Goal: Task Accomplishment & Management: Use online tool/utility

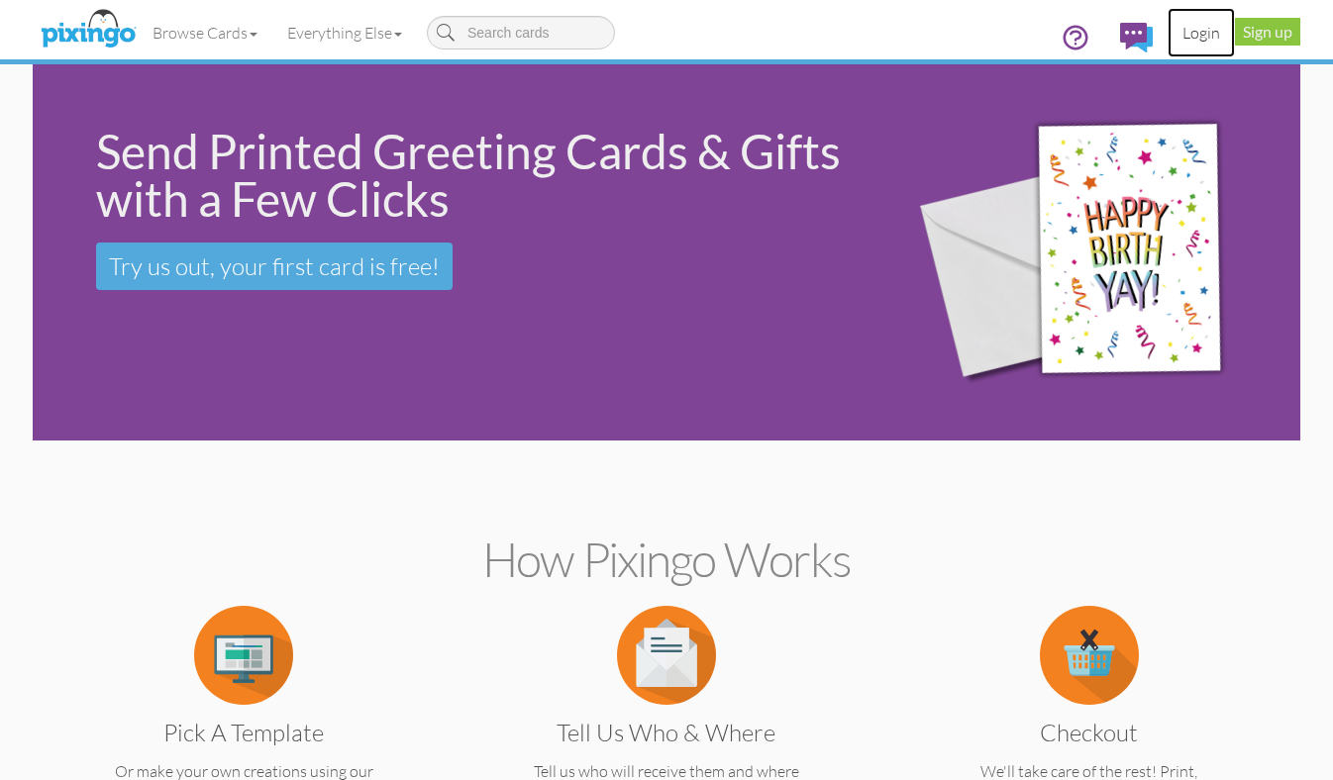
click at [1196, 31] on link "Login" at bounding box center [1201, 33] width 67 height 50
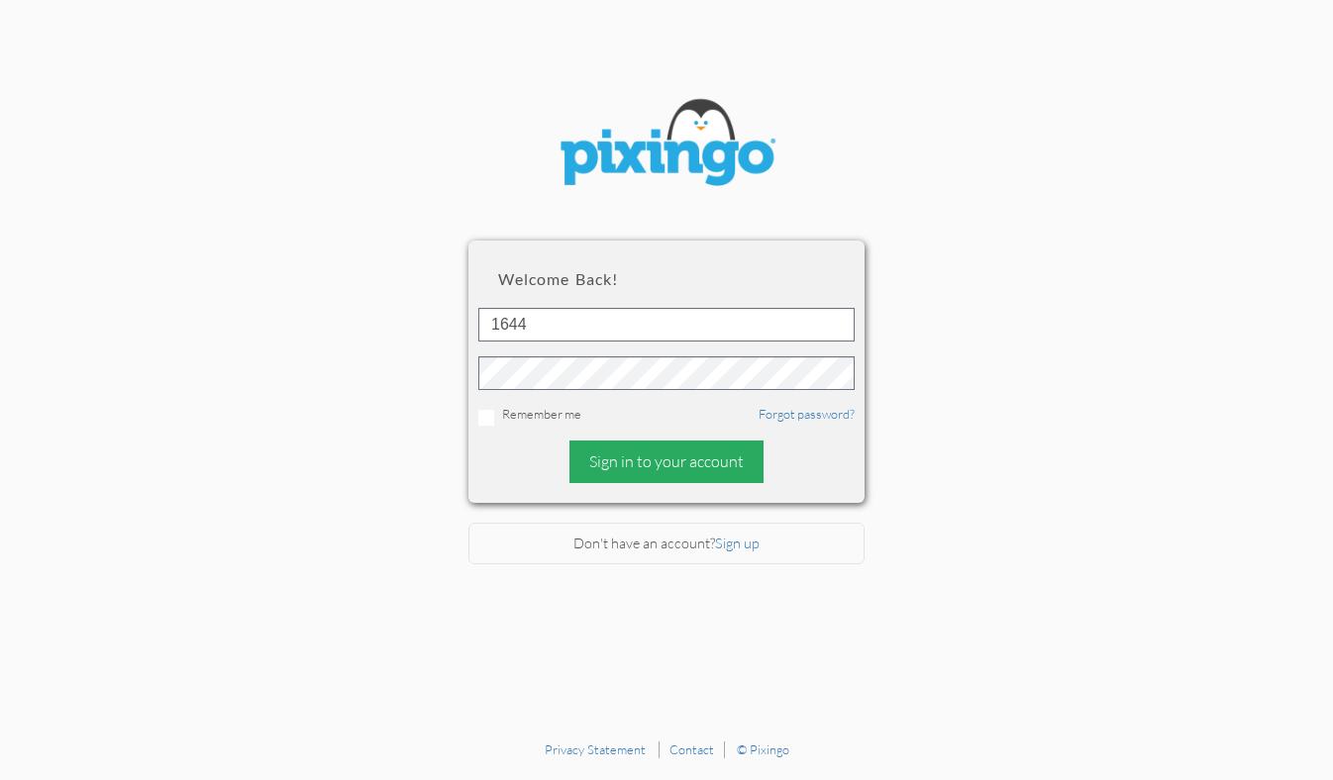
click at [613, 461] on div "Sign in to your account" at bounding box center [666, 462] width 194 height 43
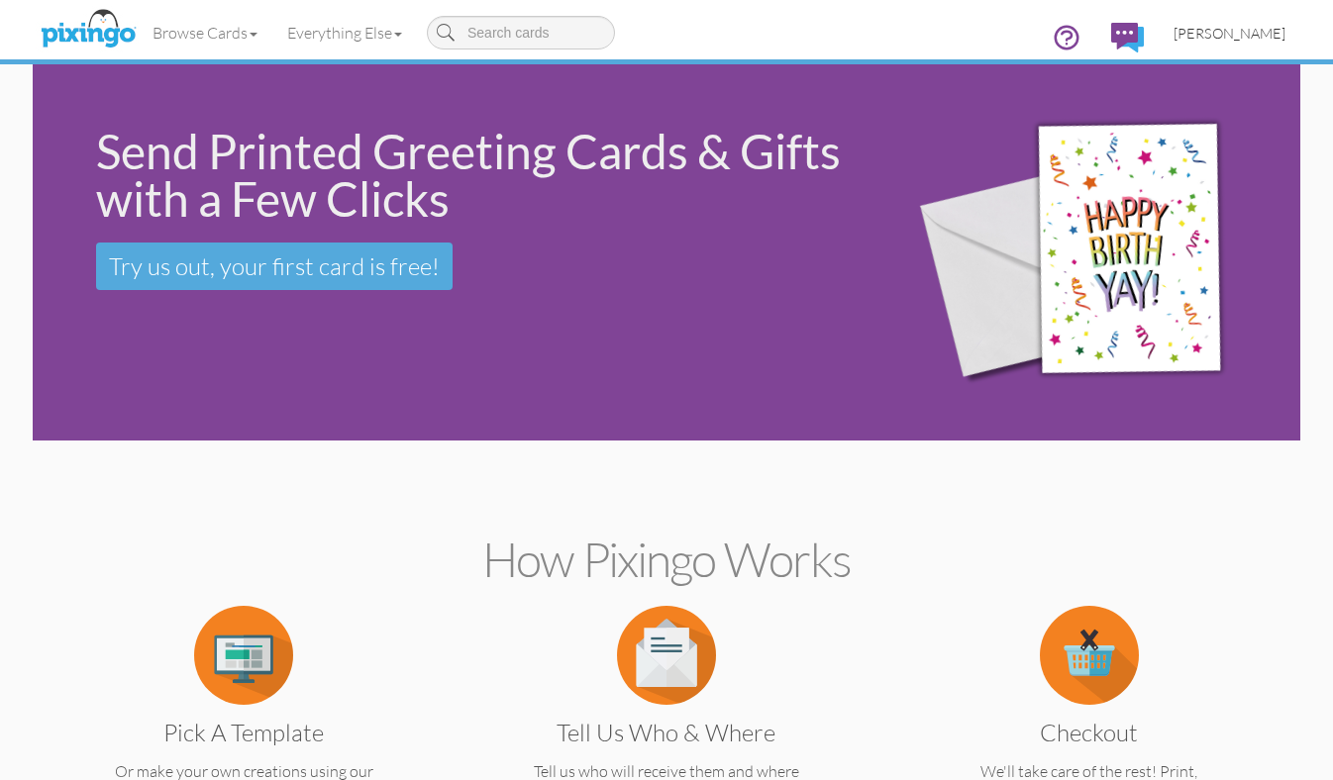
click at [1215, 45] on link "[PERSON_NAME]" at bounding box center [1230, 33] width 142 height 51
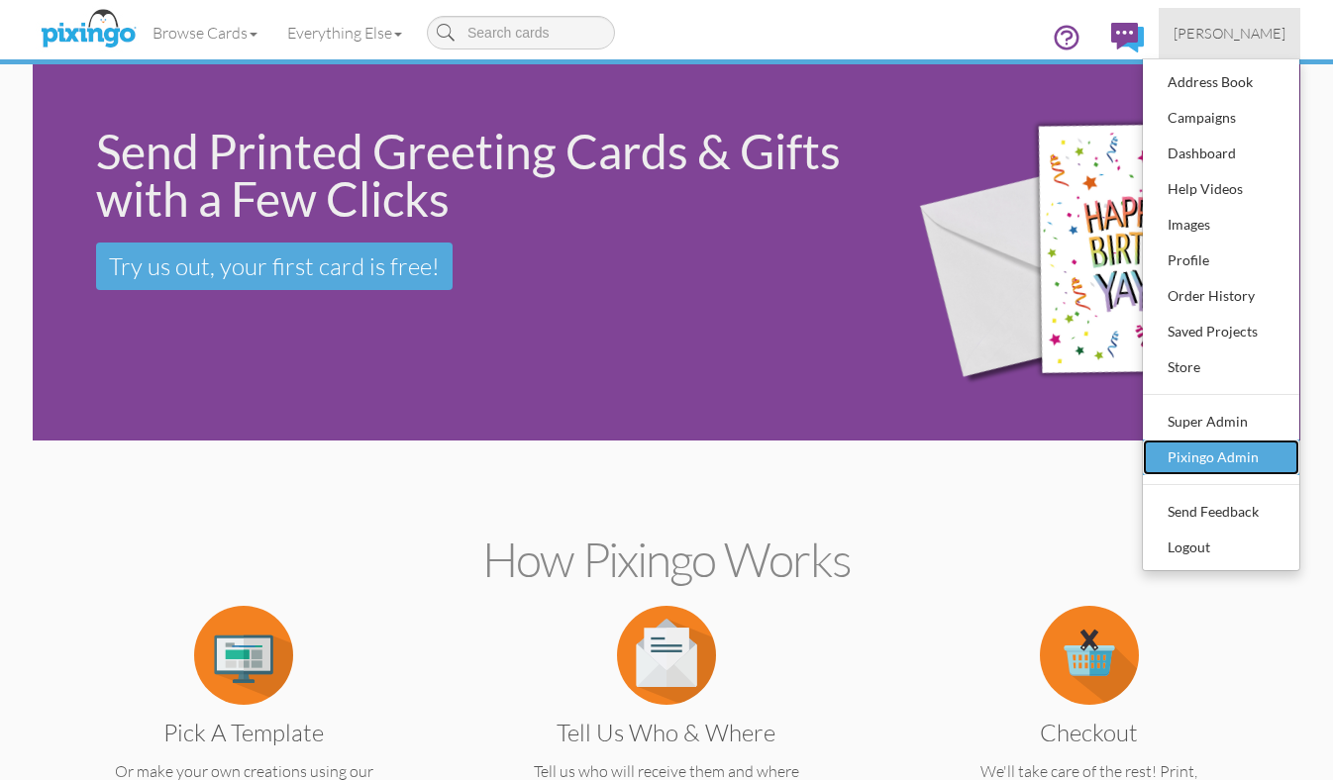
click at [1169, 455] on div "Pixingo Admin" at bounding box center [1221, 458] width 117 height 30
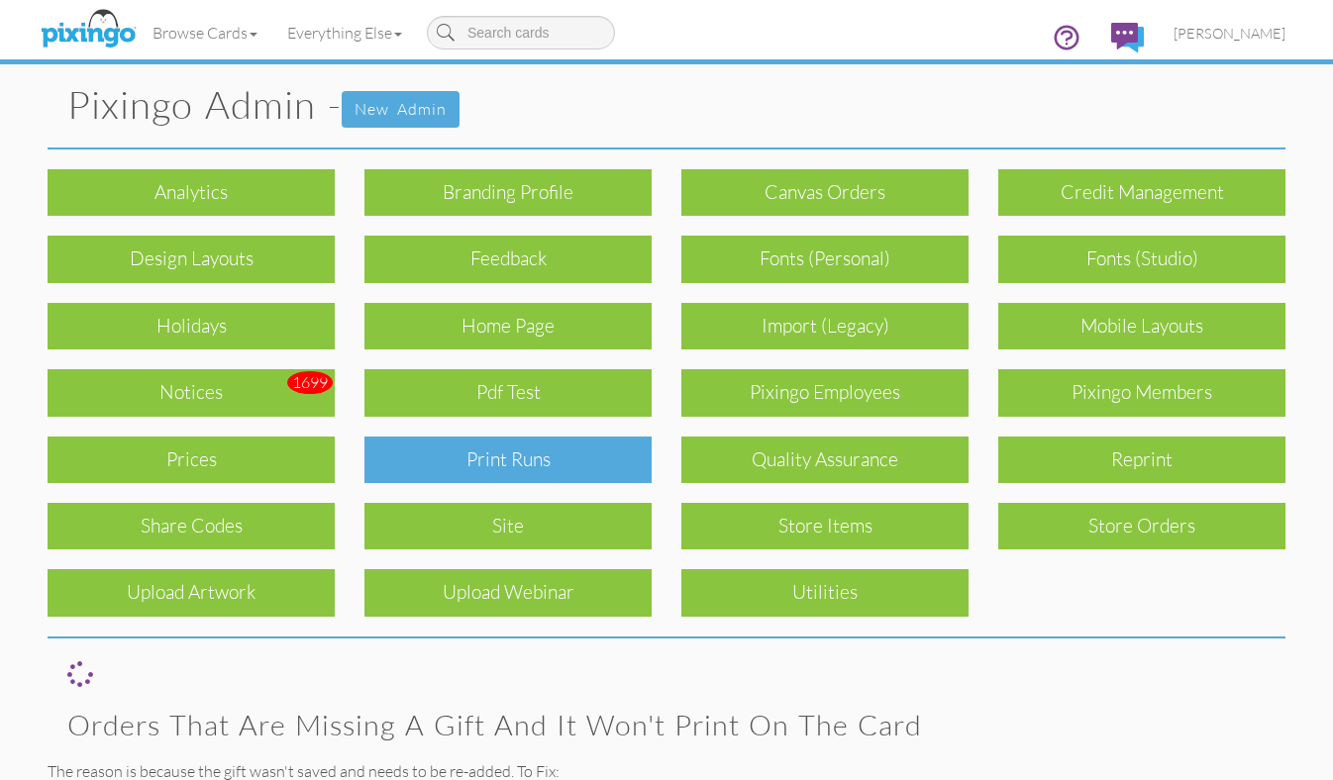
click at [593, 464] on div "Print Runs" at bounding box center [507, 460] width 287 height 47
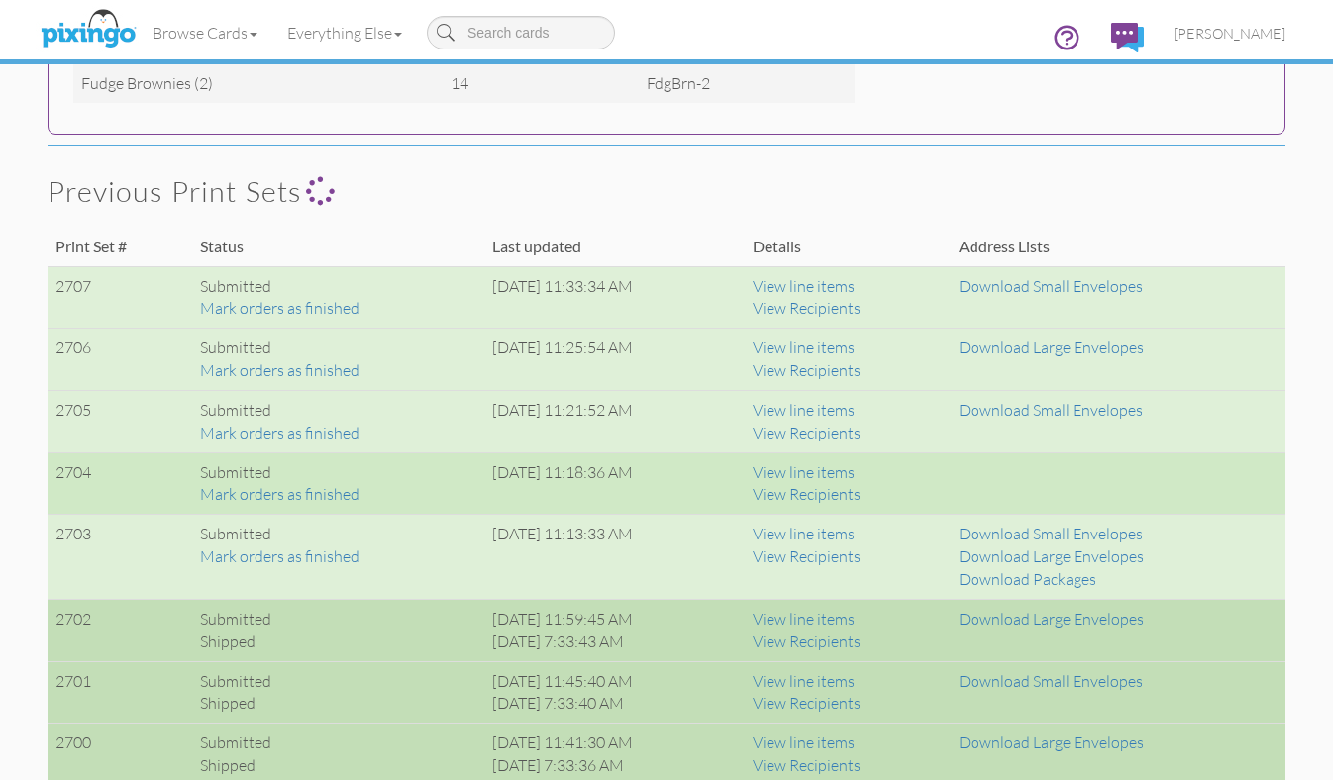
scroll to position [1246, 0]
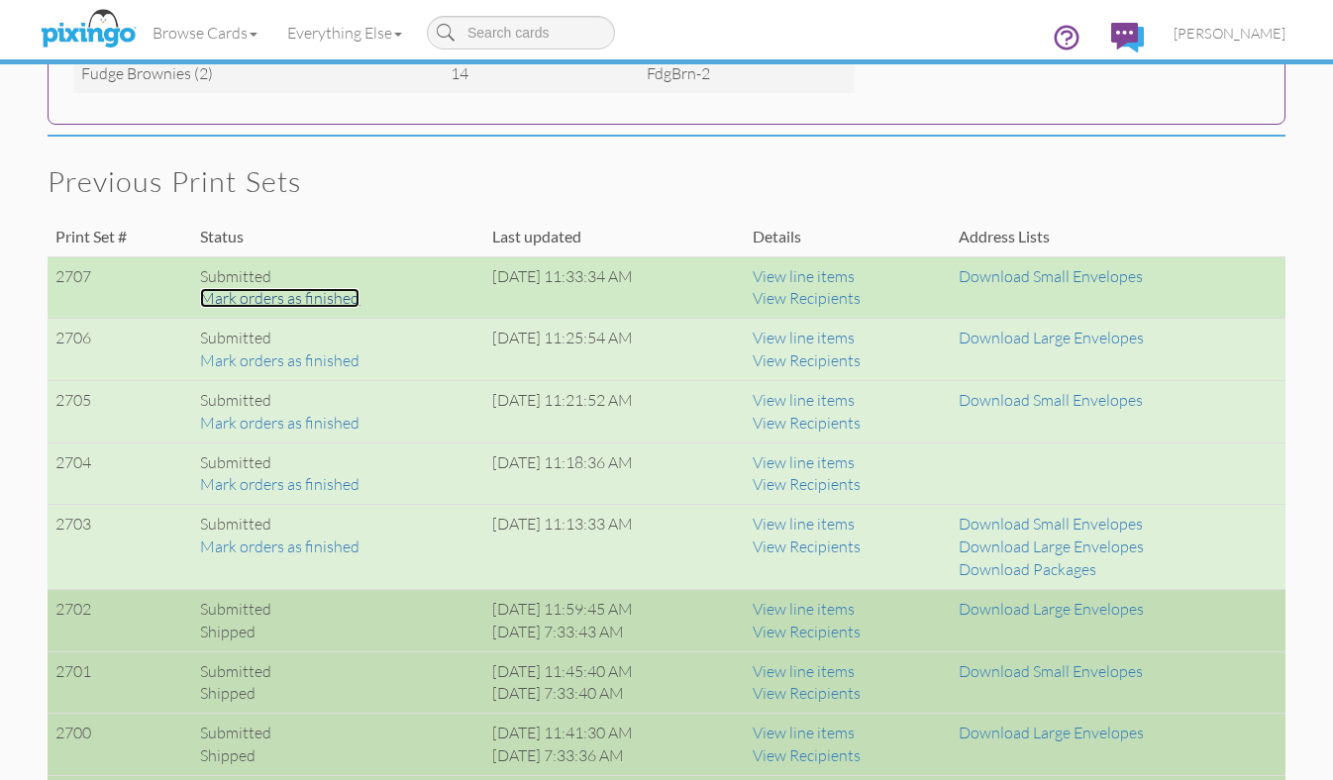
click at [321, 296] on link "Mark orders as finished" at bounding box center [279, 298] width 159 height 20
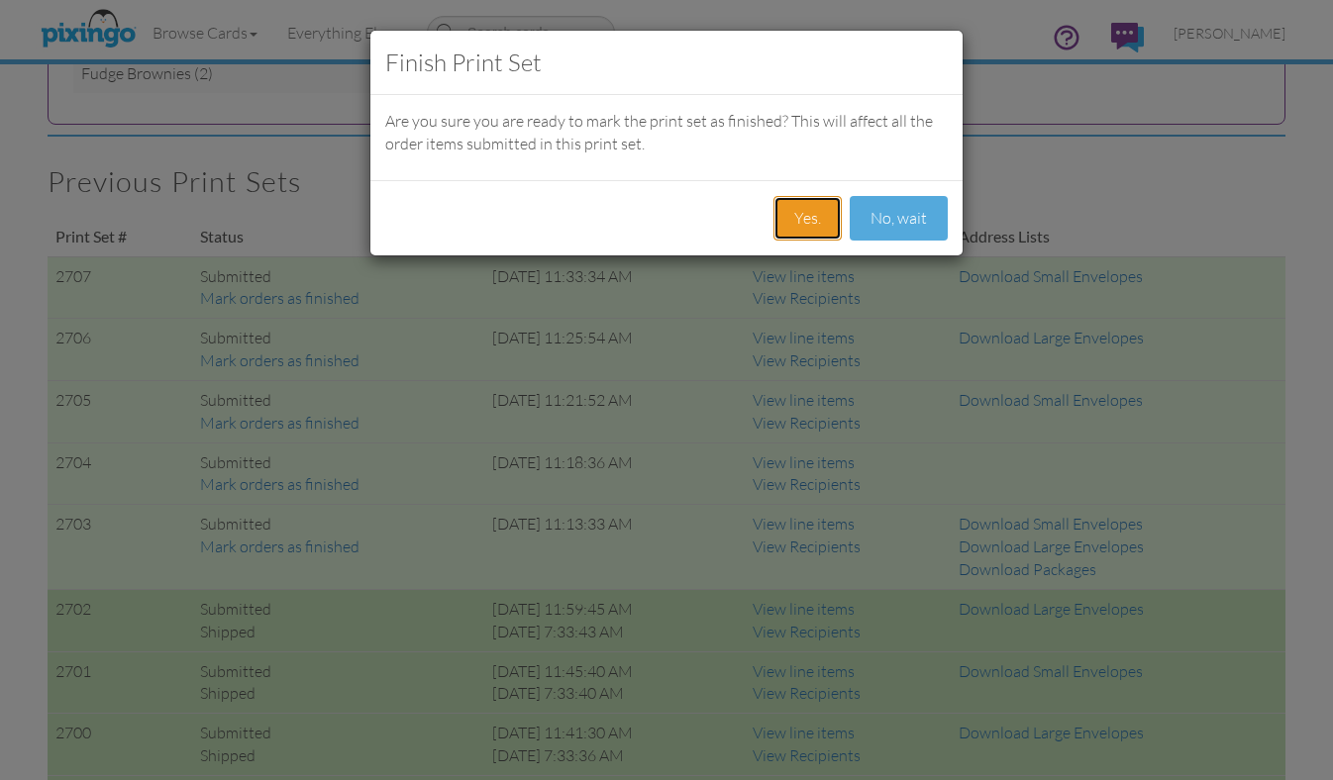
click at [825, 212] on button "Yes." at bounding box center [807, 218] width 68 height 45
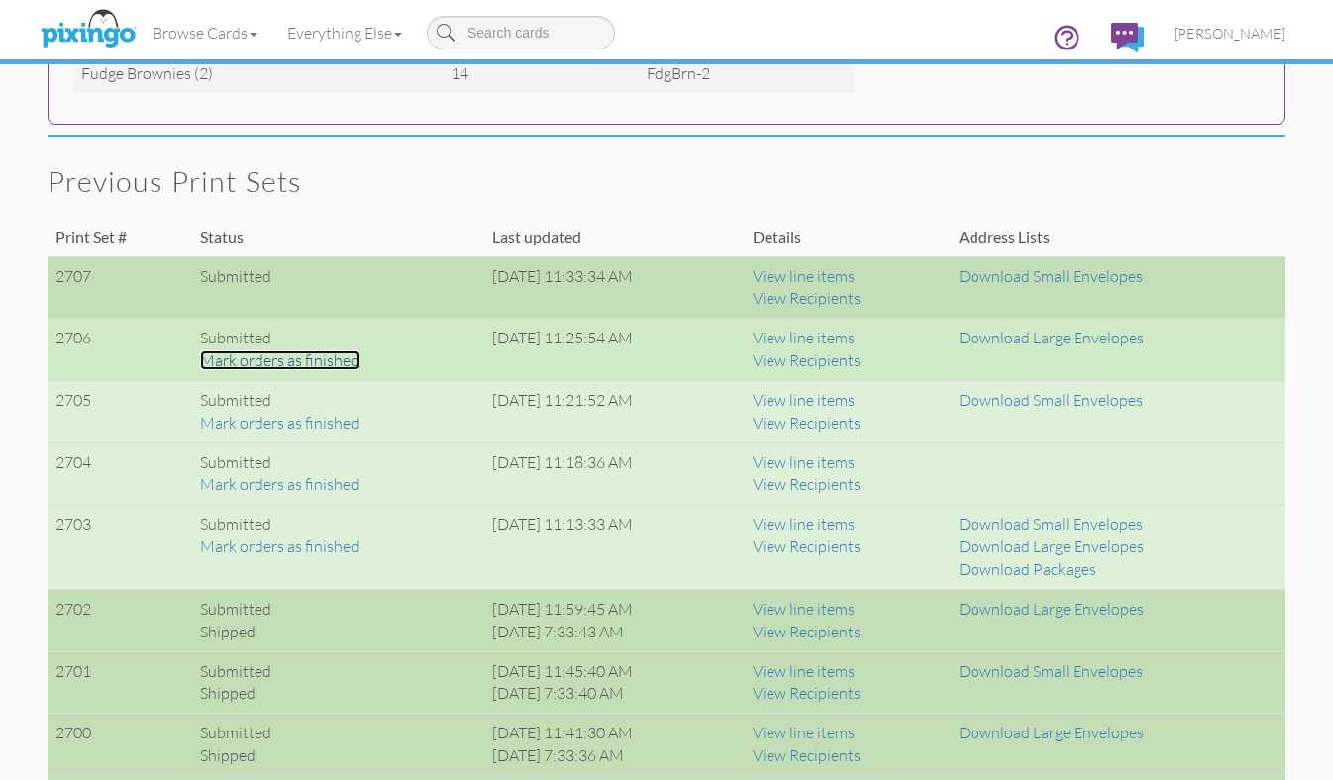
click at [336, 356] on link "Mark orders as finished" at bounding box center [279, 361] width 159 height 20
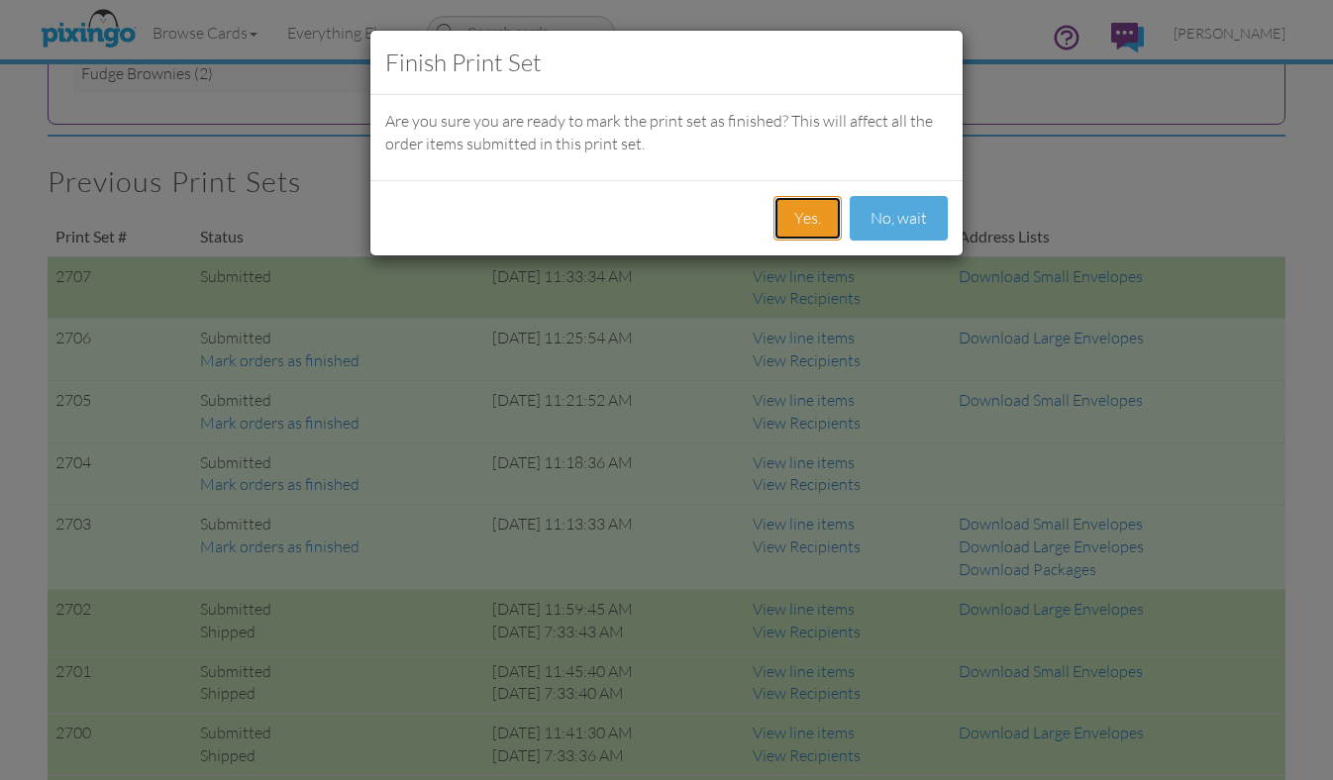
click at [809, 222] on button "Yes." at bounding box center [807, 218] width 68 height 45
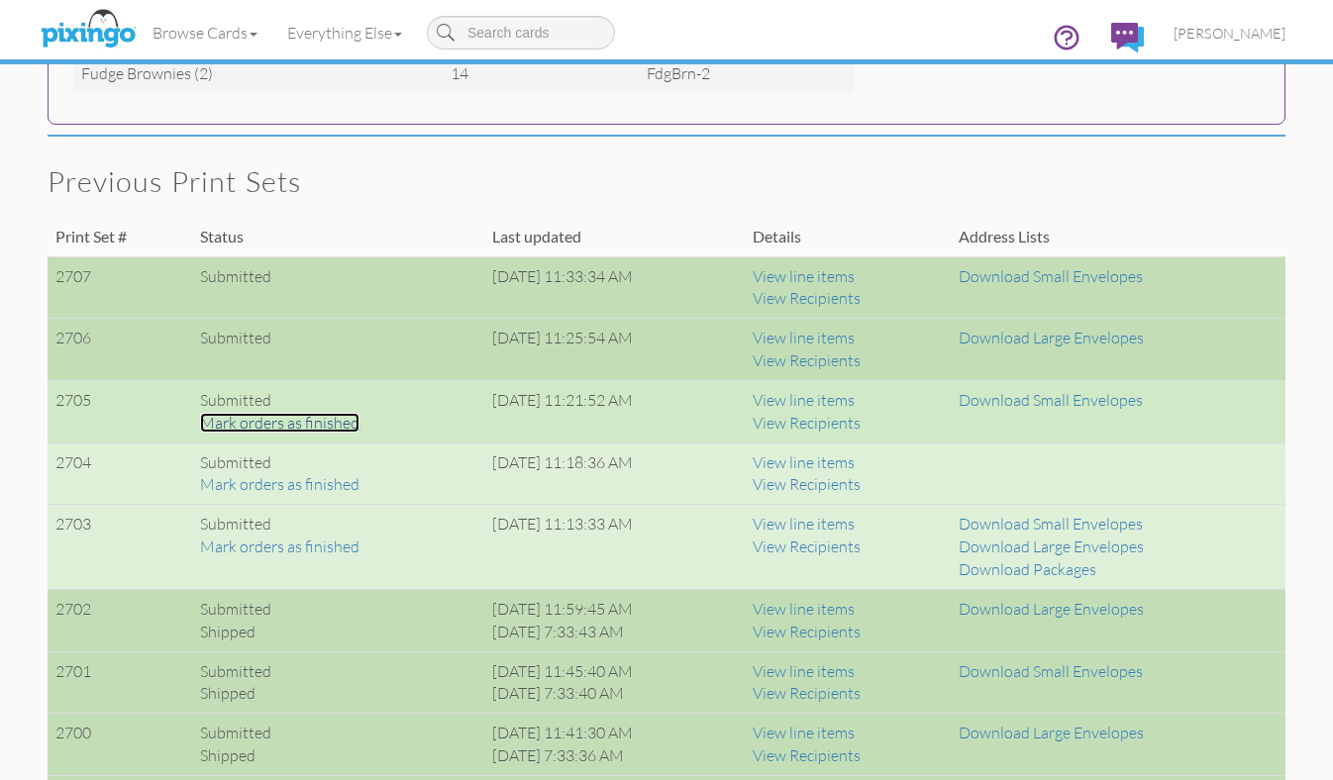
click at [327, 430] on link "Mark orders as finished" at bounding box center [279, 423] width 159 height 20
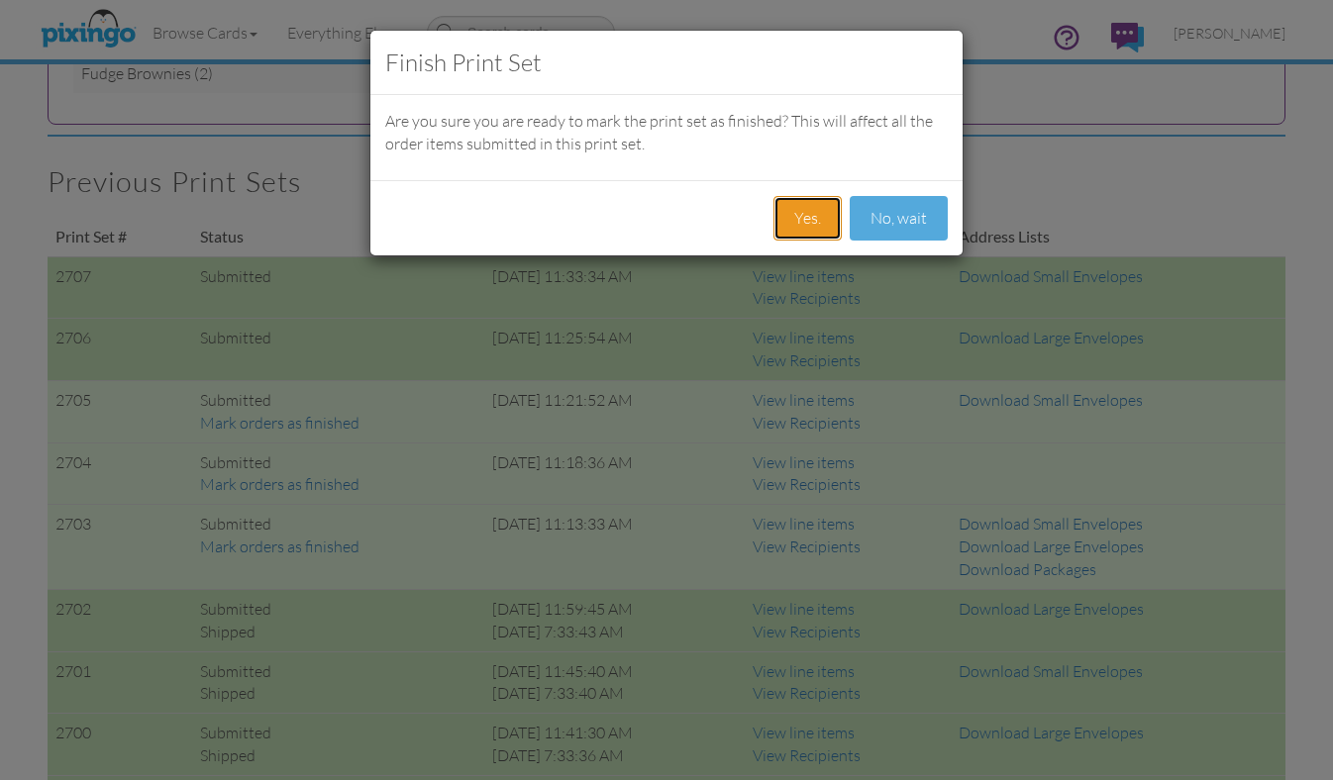
click at [826, 206] on button "Yes." at bounding box center [807, 218] width 68 height 45
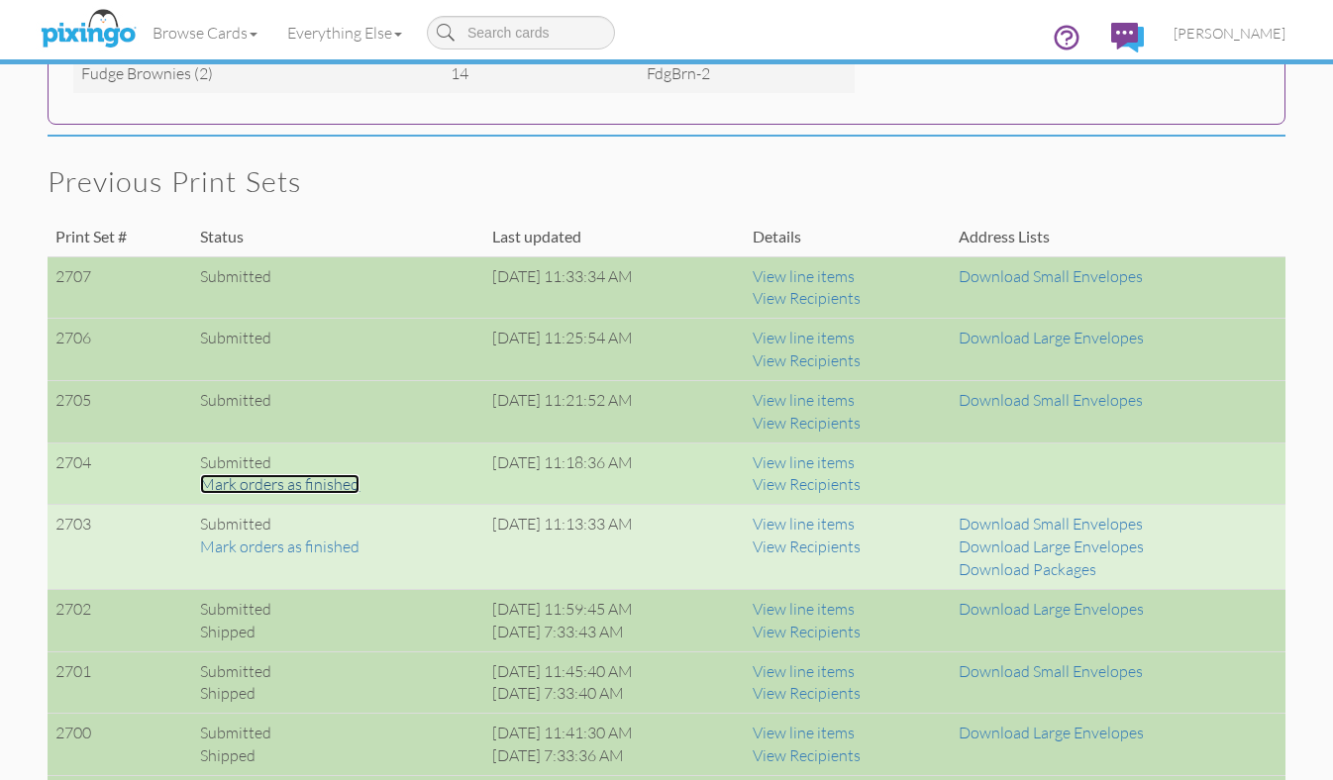
click at [350, 484] on link "Mark orders as finished" at bounding box center [279, 484] width 159 height 20
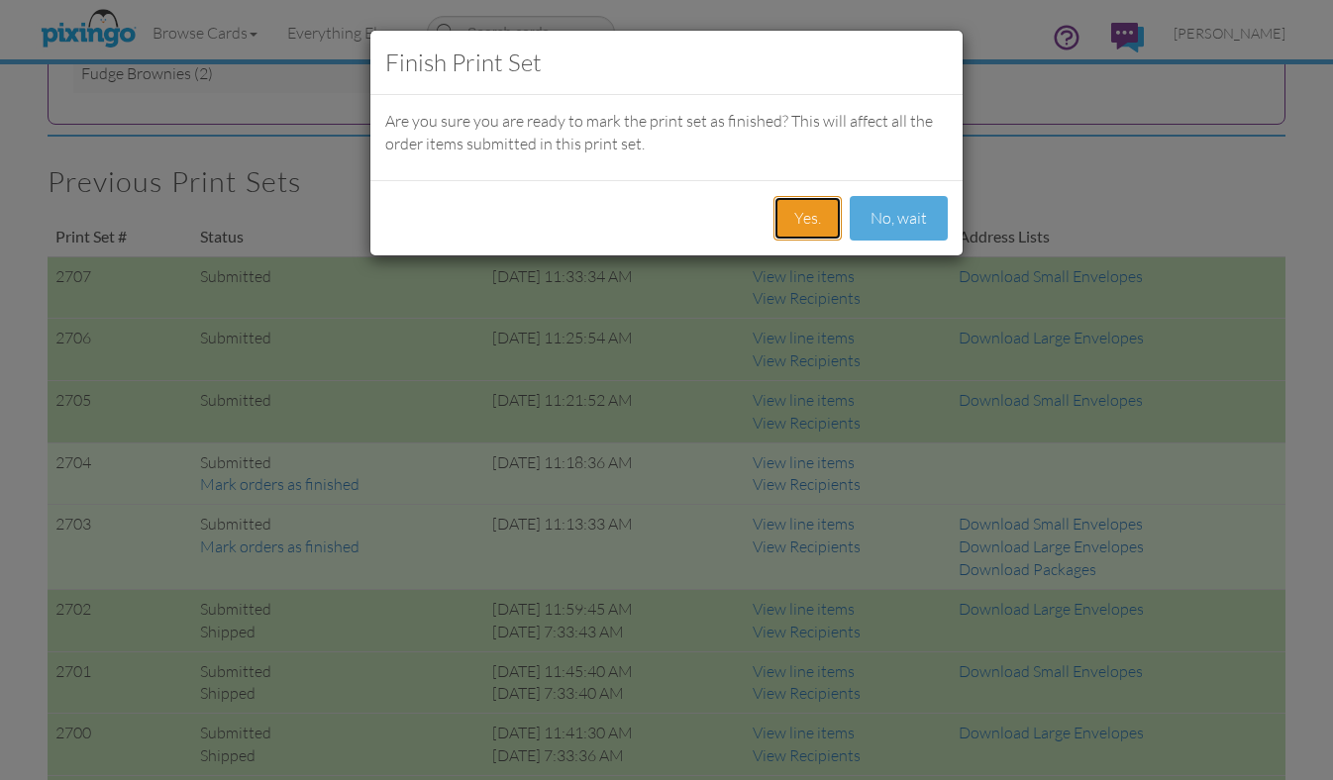
click at [799, 205] on button "Yes." at bounding box center [807, 218] width 68 height 45
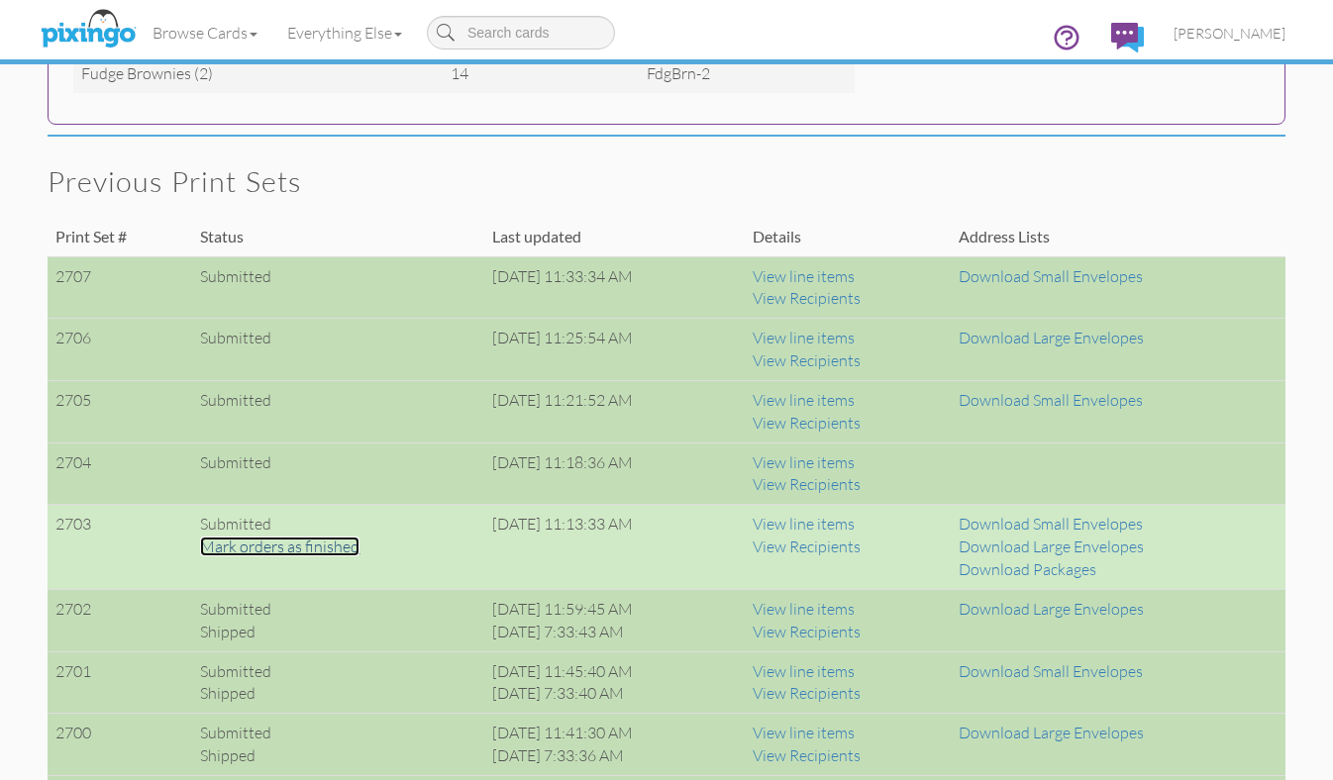
click at [340, 540] on link "Mark orders as finished" at bounding box center [279, 547] width 159 height 20
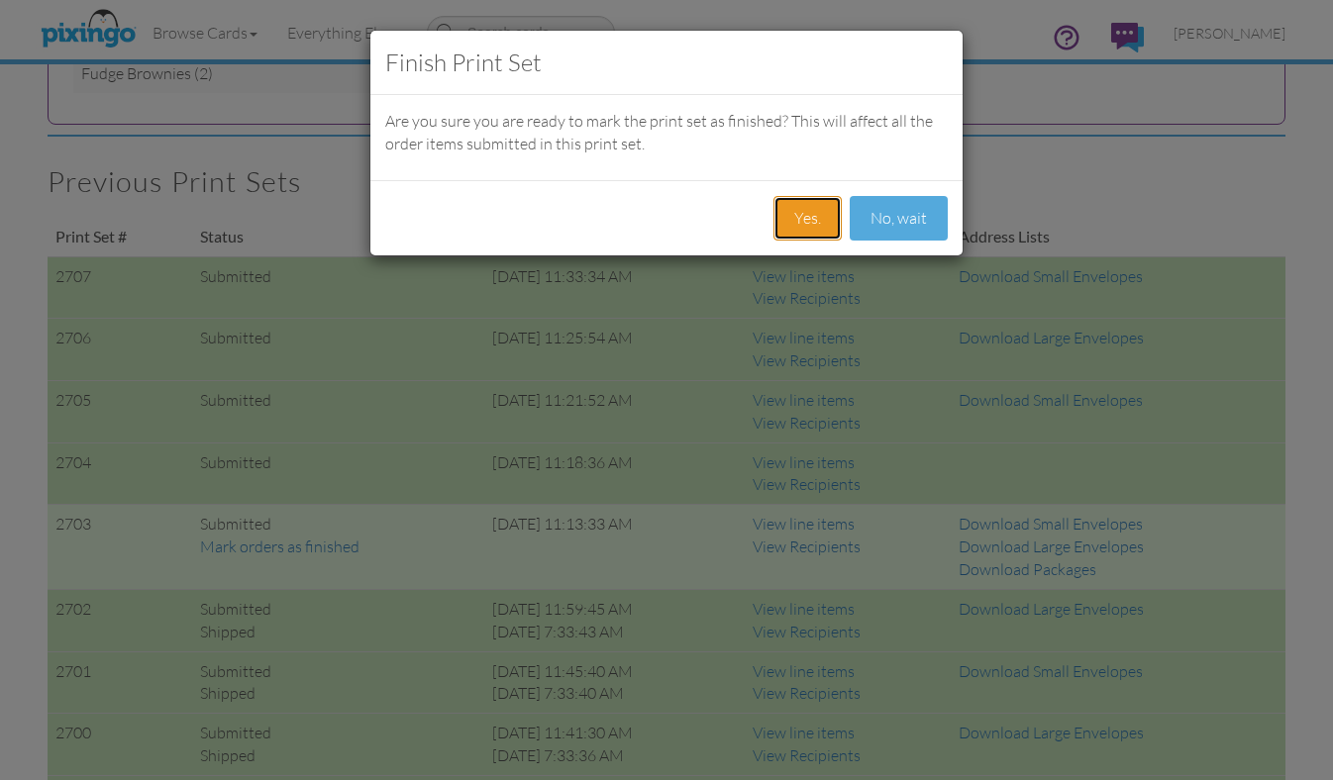
click at [780, 231] on button "Yes." at bounding box center [807, 218] width 68 height 45
